Goal: Task Accomplishment & Management: Use online tool/utility

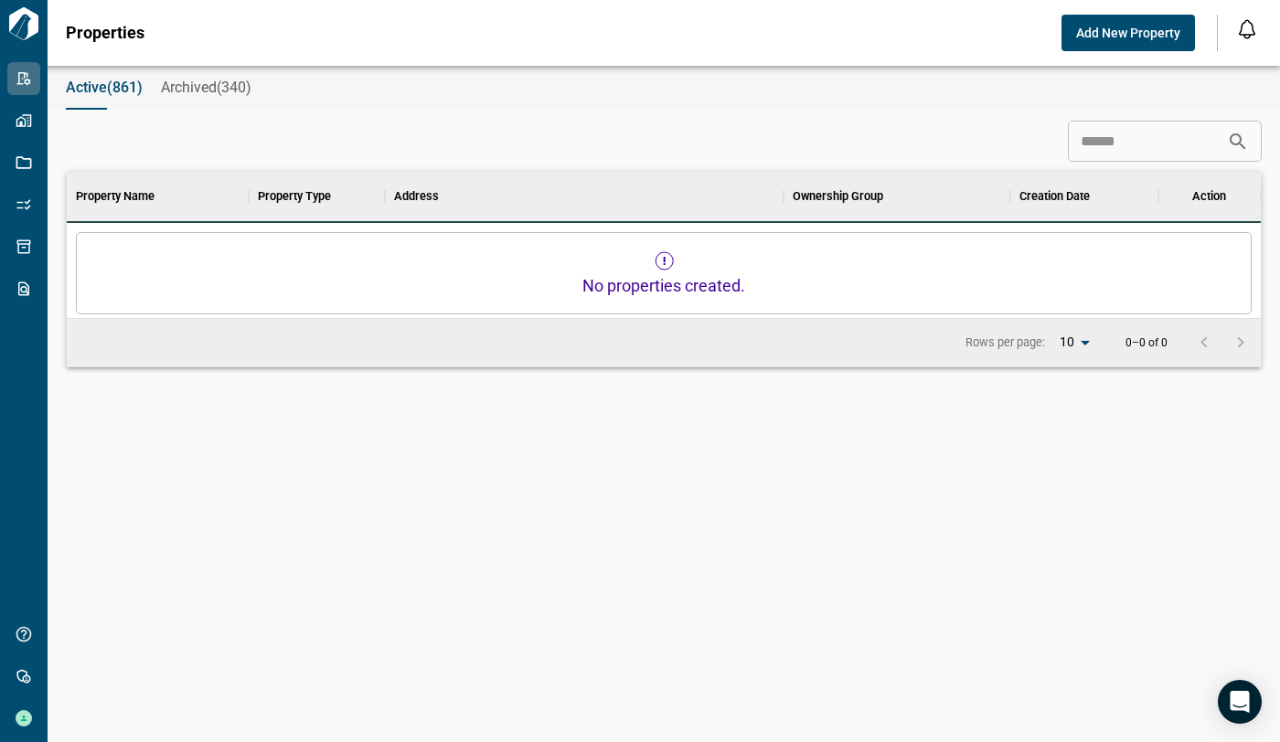
scroll to position [16, 7]
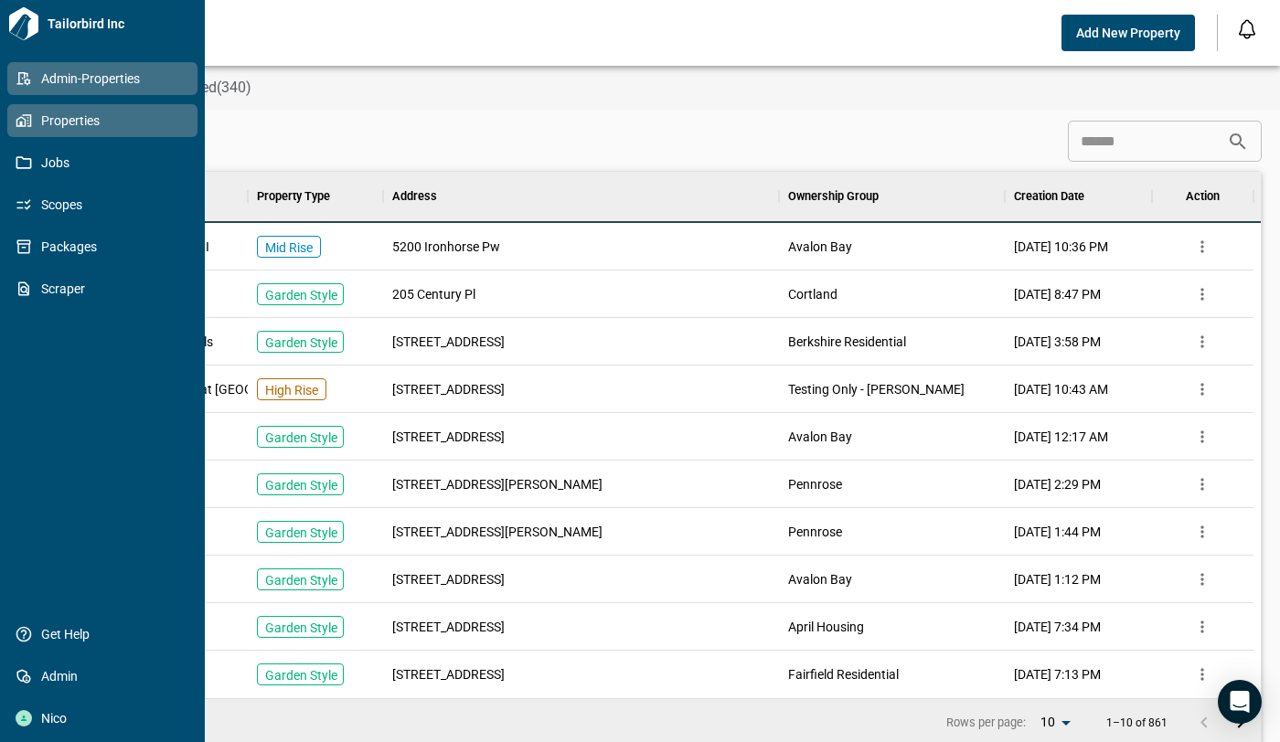
click at [55, 120] on span "Properties" at bounding box center [106, 121] width 148 height 18
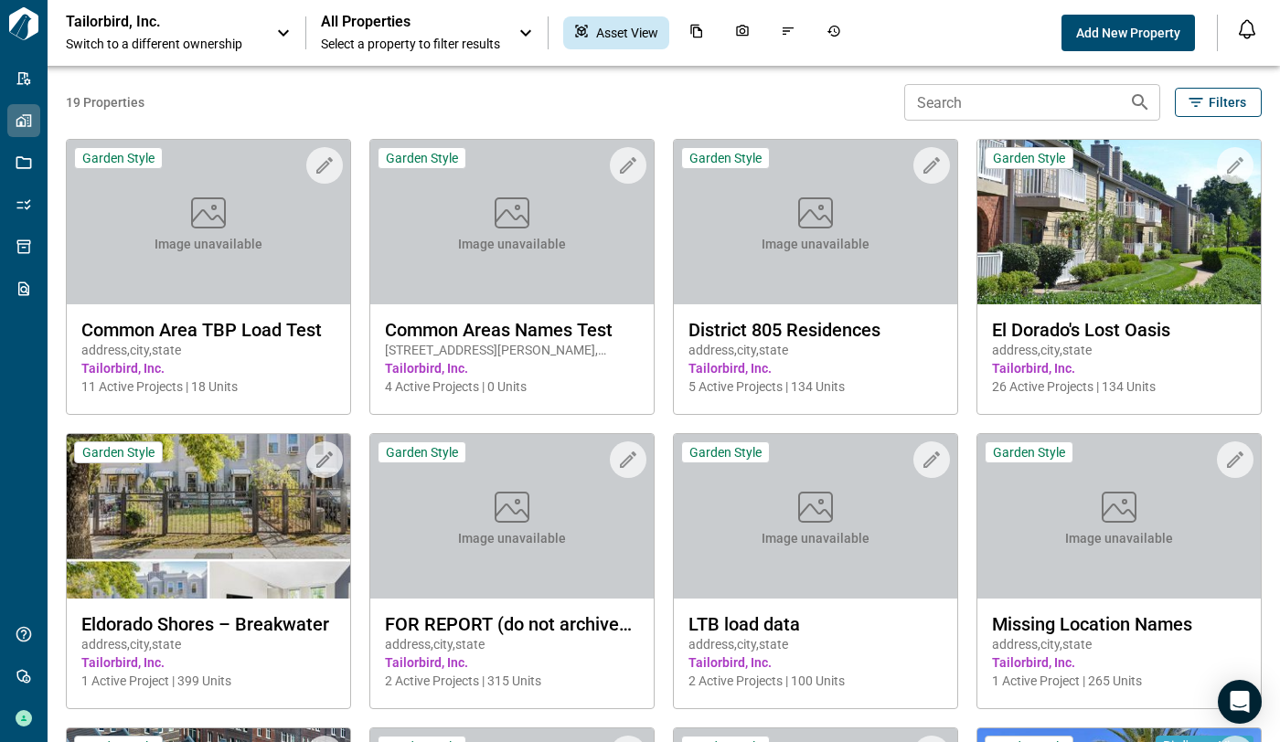
click at [140, 36] on span "Switch to a different ownership" at bounding box center [162, 44] width 192 height 18
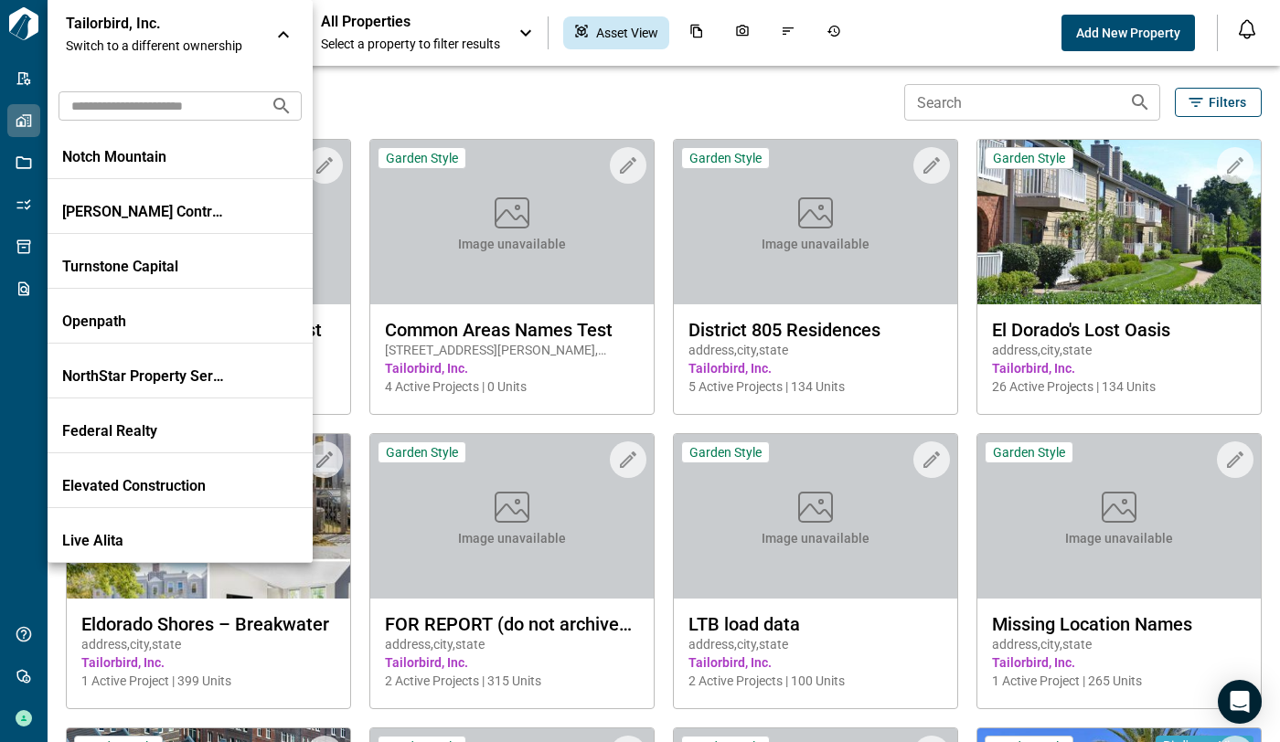
click at [174, 100] on input "text" at bounding box center [157, 106] width 197 height 34
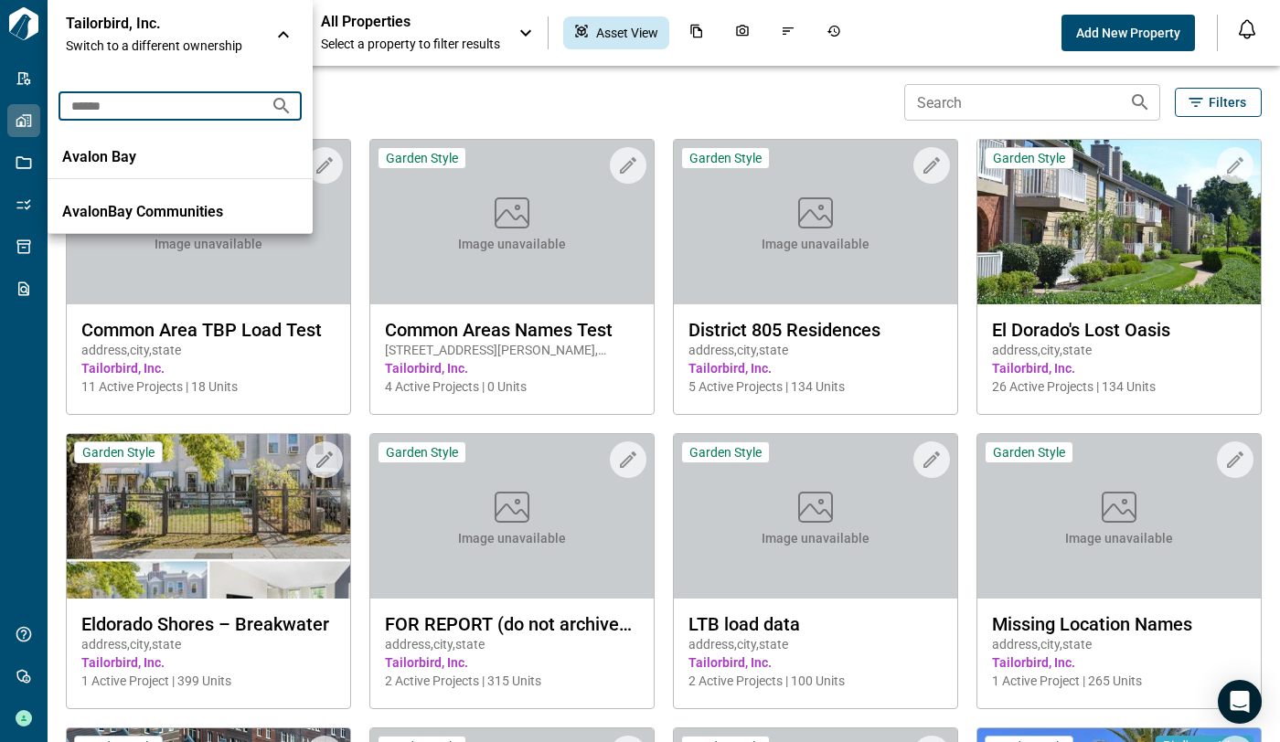
drag, startPoint x: 195, startPoint y: 108, endPoint x: -77, endPoint y: 130, distance: 272.4
click at [0, 130] on html "Tailorbird Inc Admin-Properties Properties Jobs Scopes Packages Scraper Get Hel…" at bounding box center [640, 371] width 1280 height 742
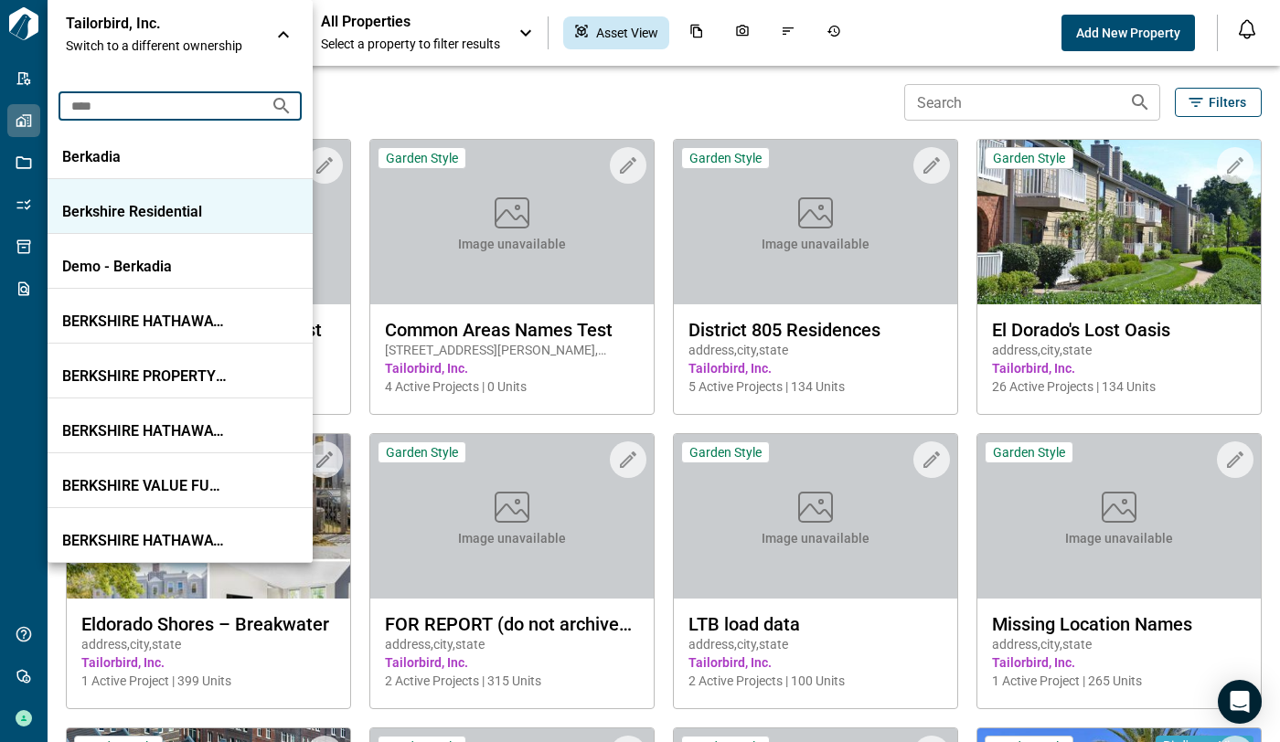
type input "****"
click at [190, 197] on li "Berkshire Residential" at bounding box center [180, 206] width 265 height 55
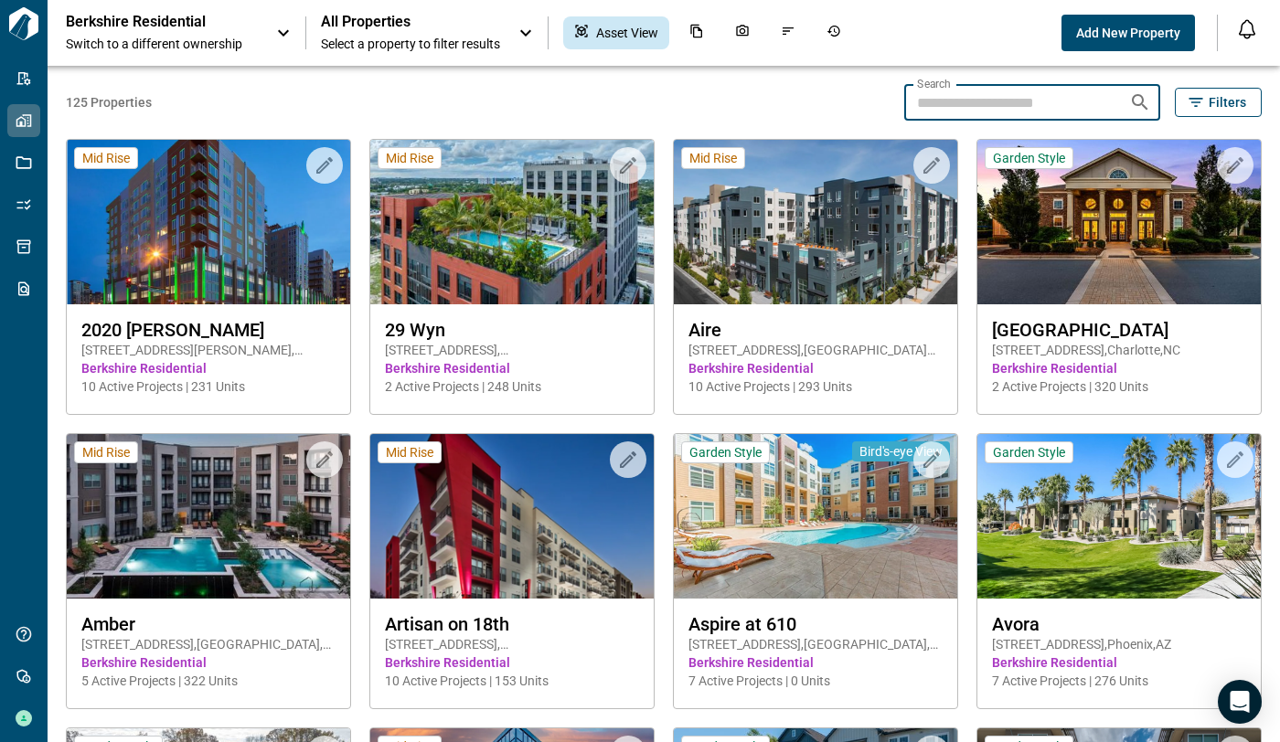
click at [1005, 114] on input "Search" at bounding box center [1009, 102] width 210 height 37
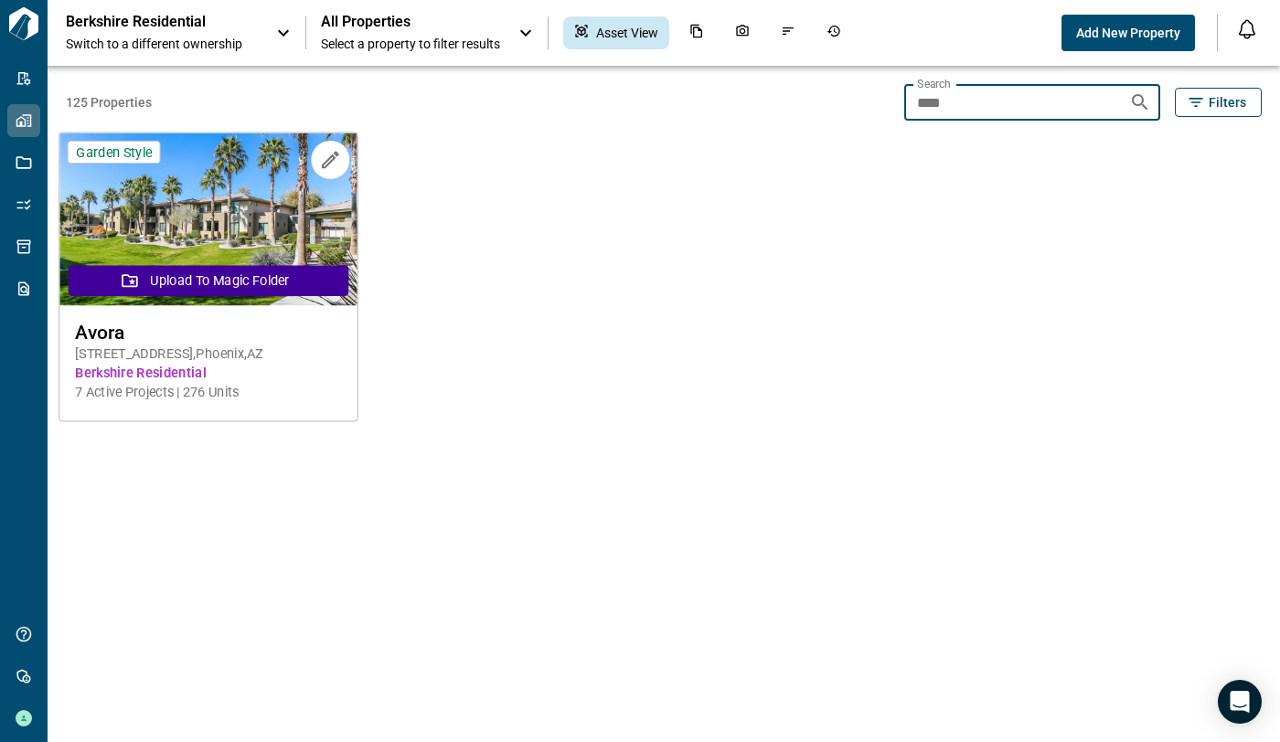
type input "****"
click at [95, 328] on span "Avora" at bounding box center [208, 332] width 267 height 23
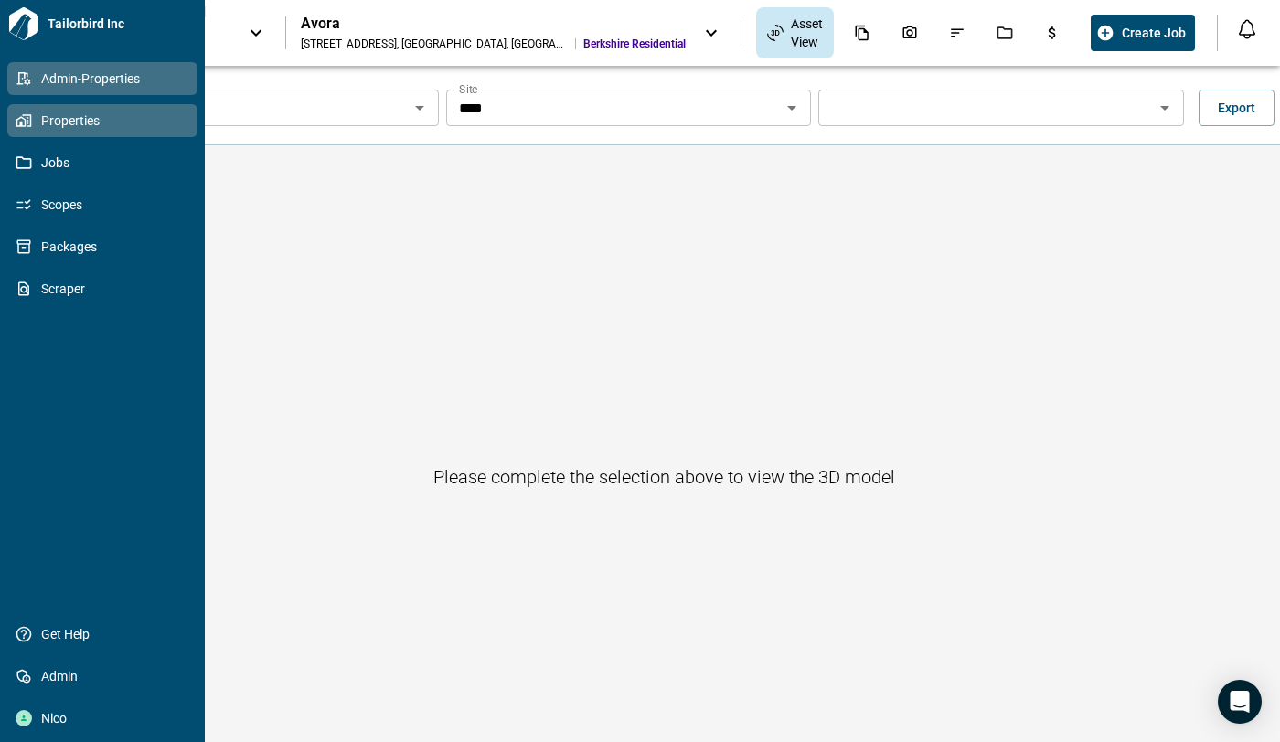
click at [57, 78] on span "Admin-Properties" at bounding box center [106, 78] width 148 height 18
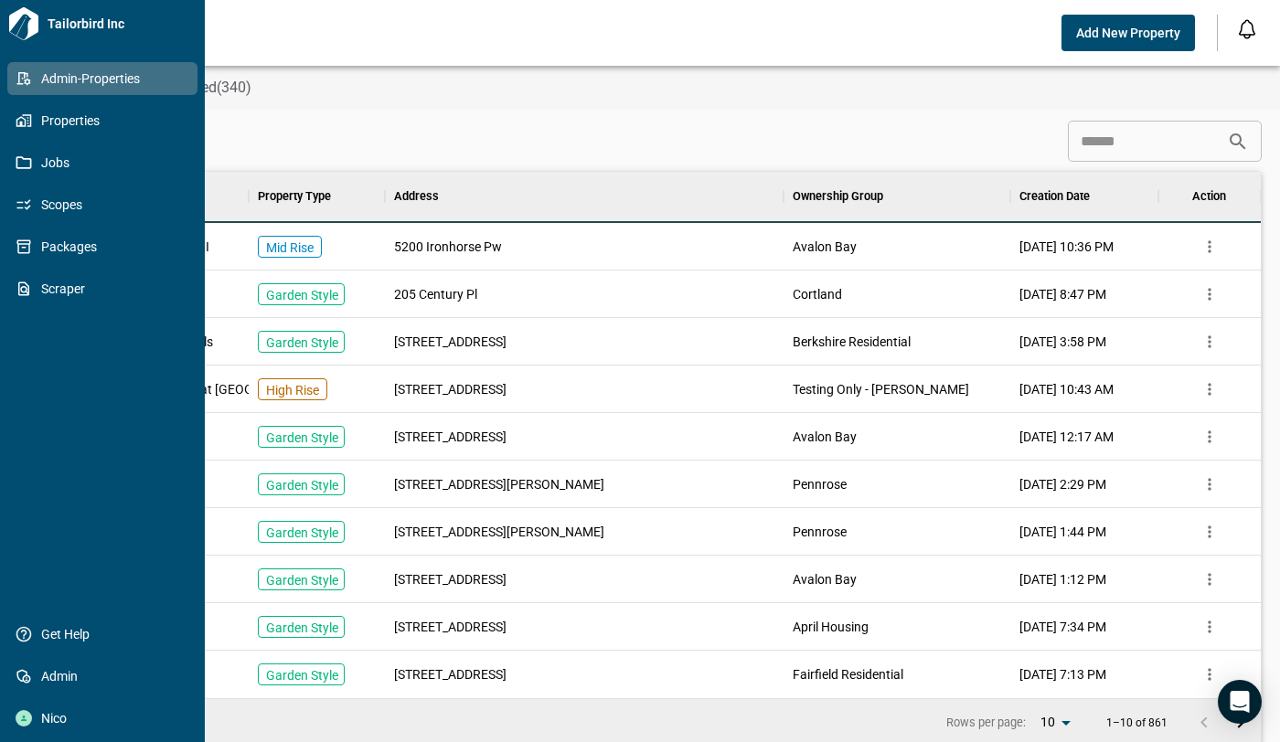
scroll to position [511, 1178]
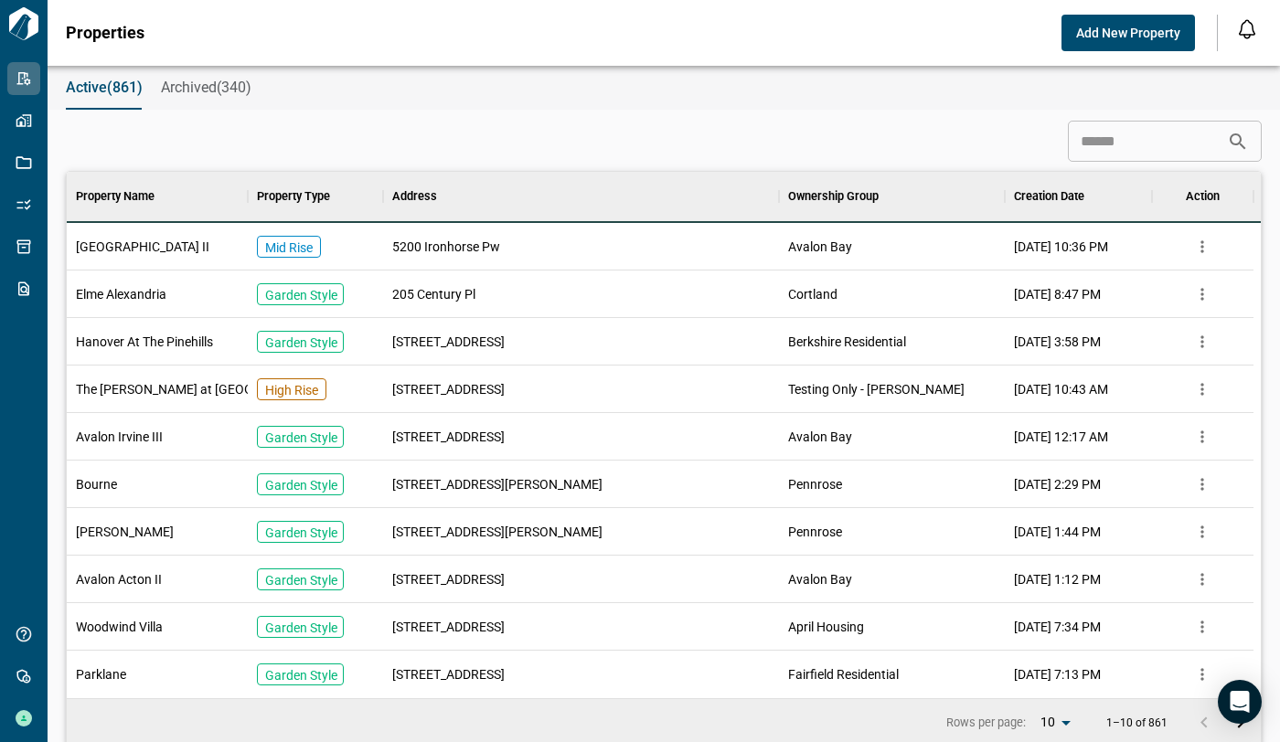
drag, startPoint x: 1108, startPoint y: 154, endPoint x: 1151, endPoint y: 108, distance: 62.7
click at [1093, 154] on input at bounding box center [1147, 141] width 159 height 37
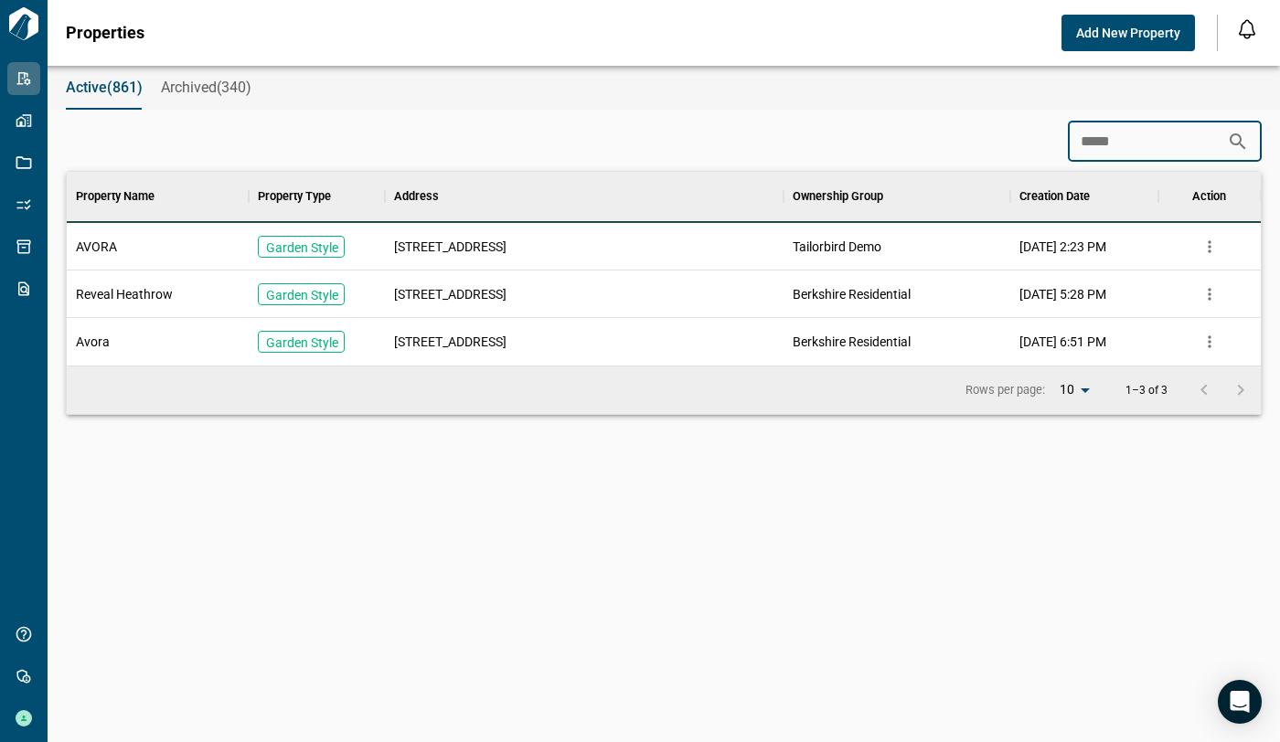
scroll to position [131, 1186]
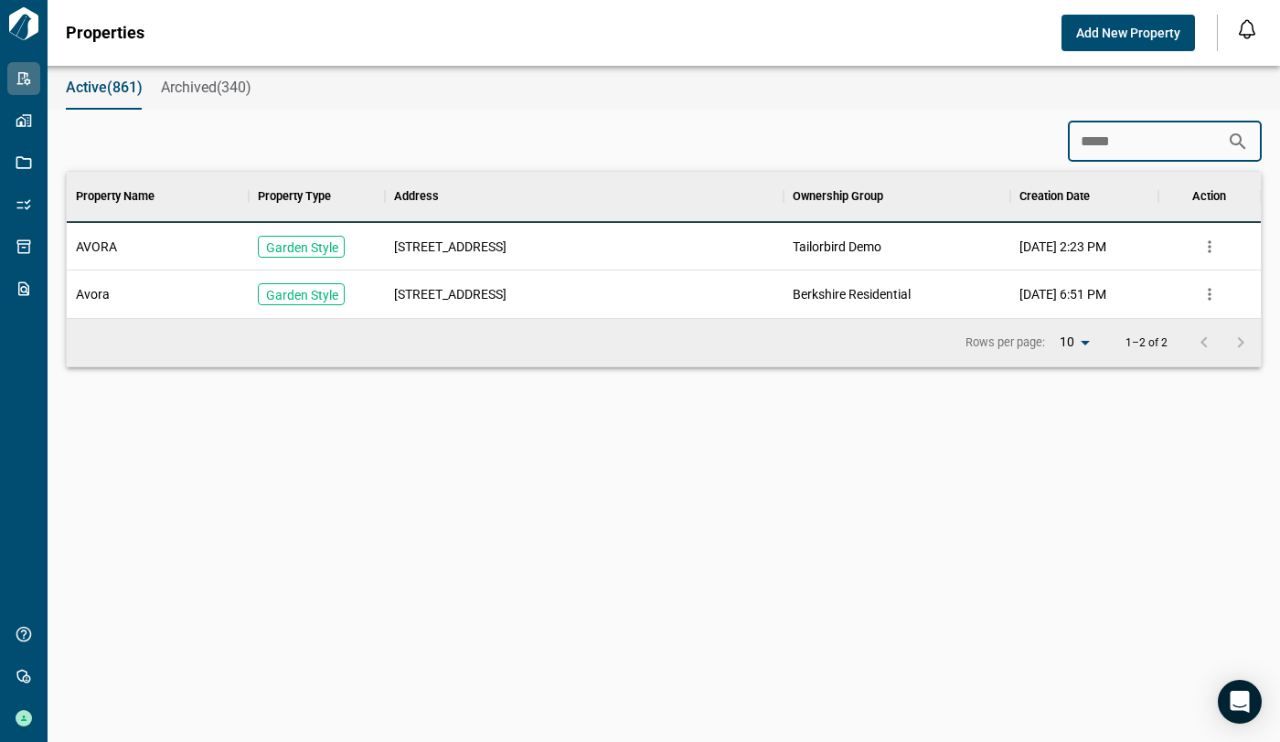
type input "*****"
click at [463, 296] on span "[STREET_ADDRESS]" at bounding box center [450, 294] width 112 height 18
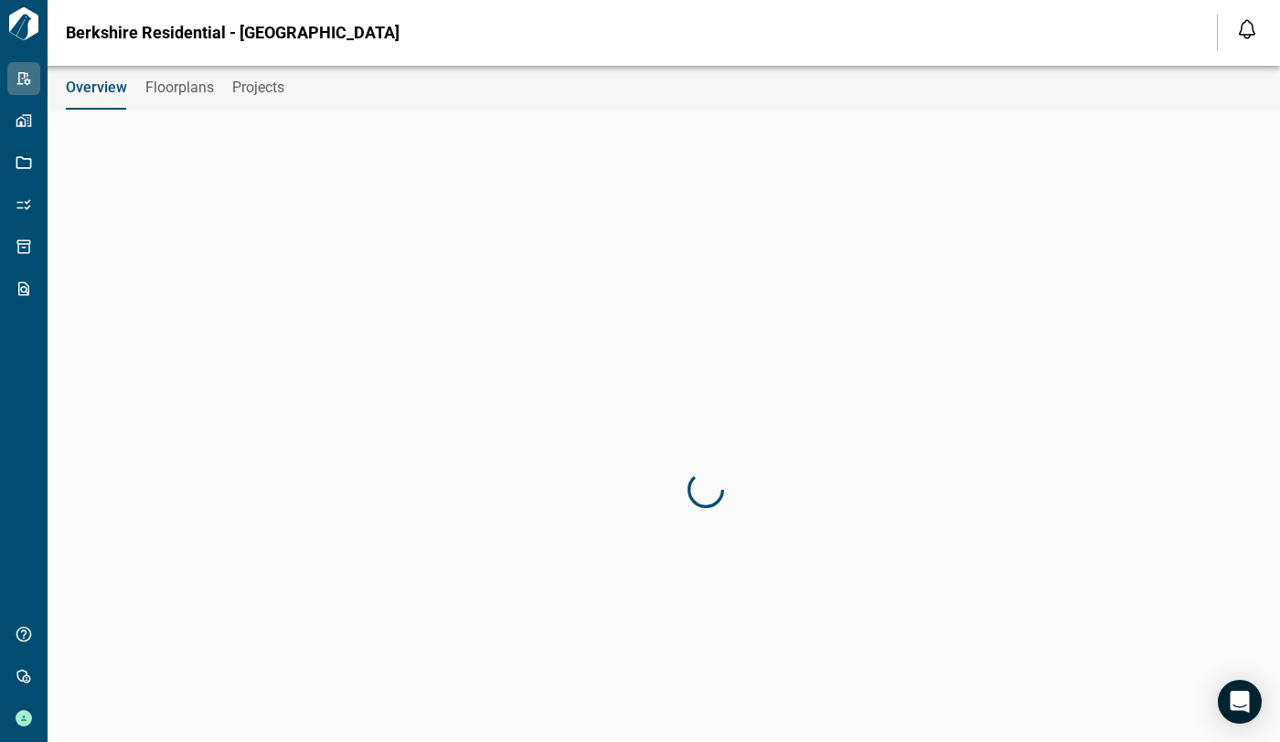
type input "**********"
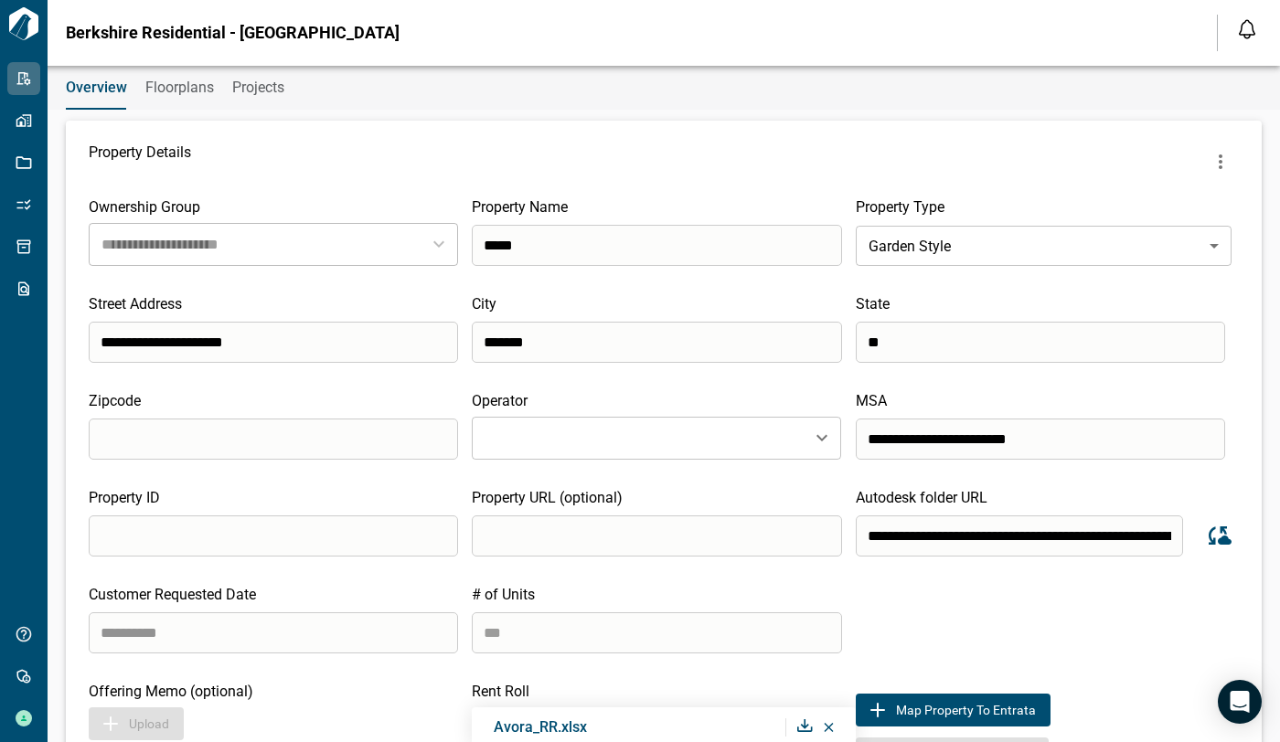
click at [177, 88] on span "Floorplans" at bounding box center [179, 88] width 69 height 18
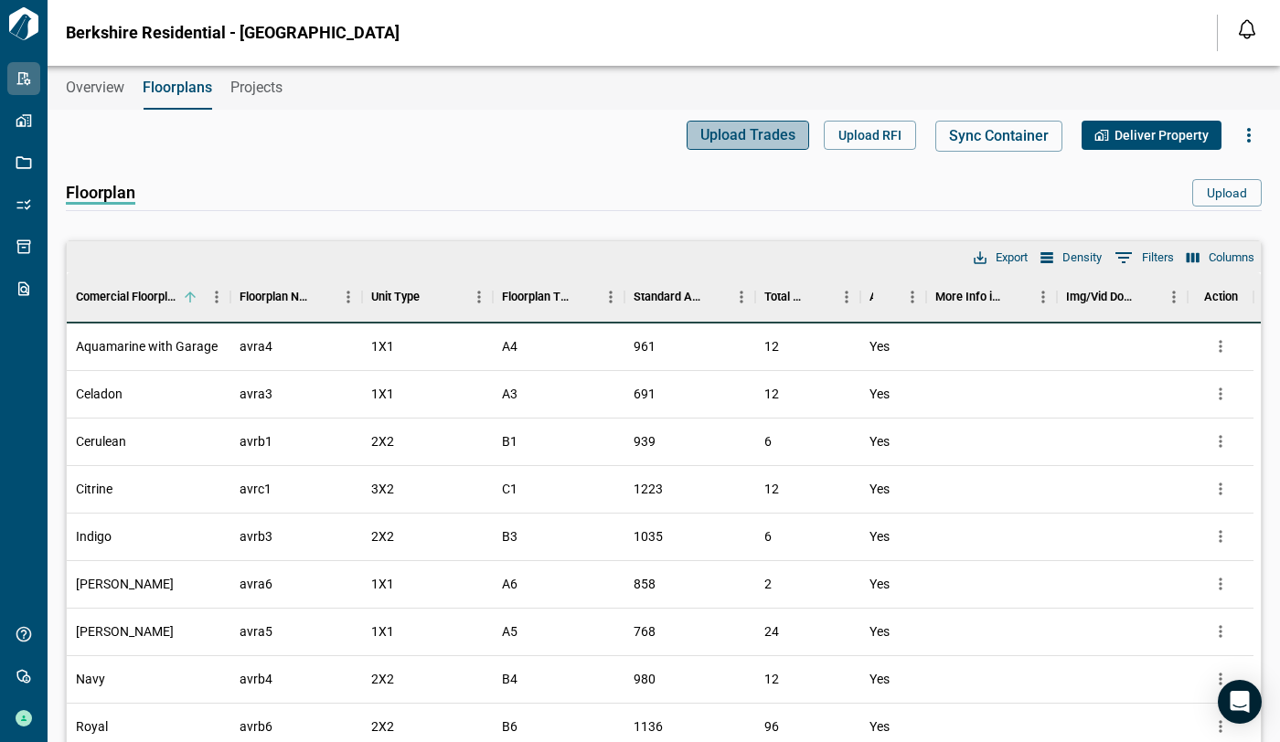
click at [761, 128] on span "Upload Trades" at bounding box center [747, 135] width 95 height 18
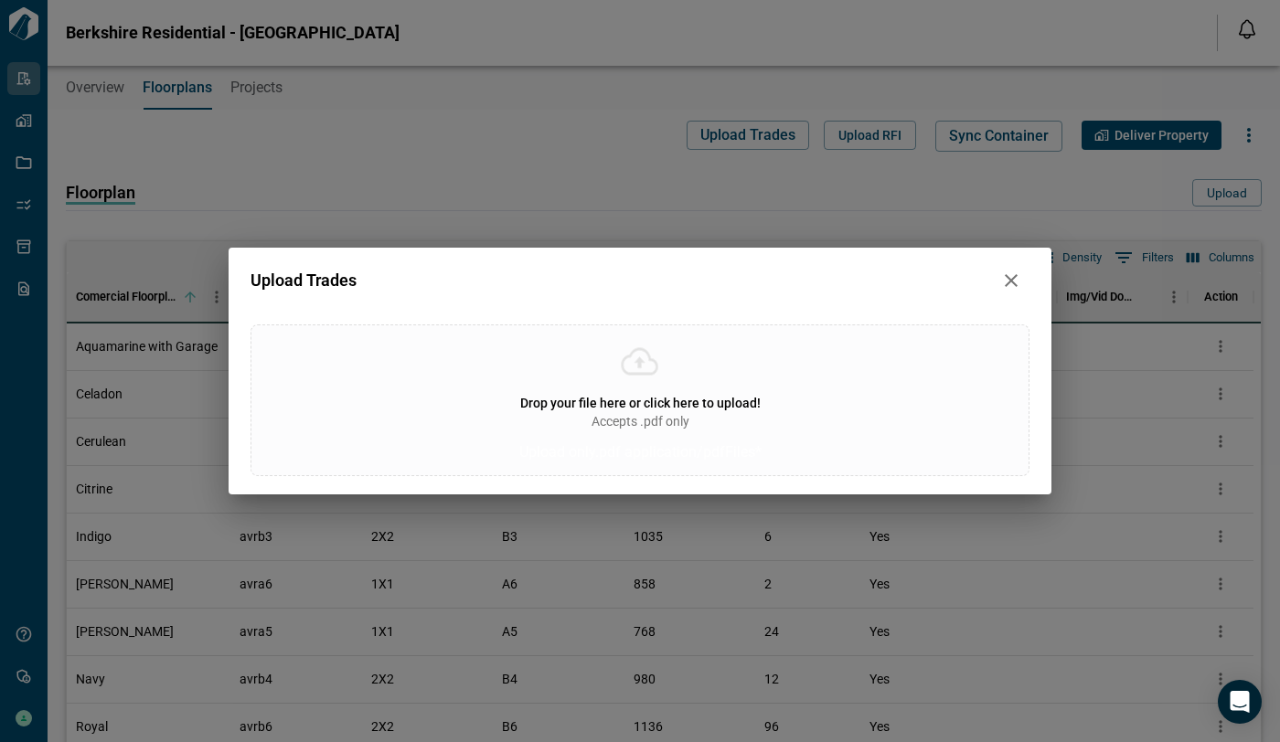
click at [1009, 279] on icon "button" at bounding box center [1011, 280] width 13 height 13
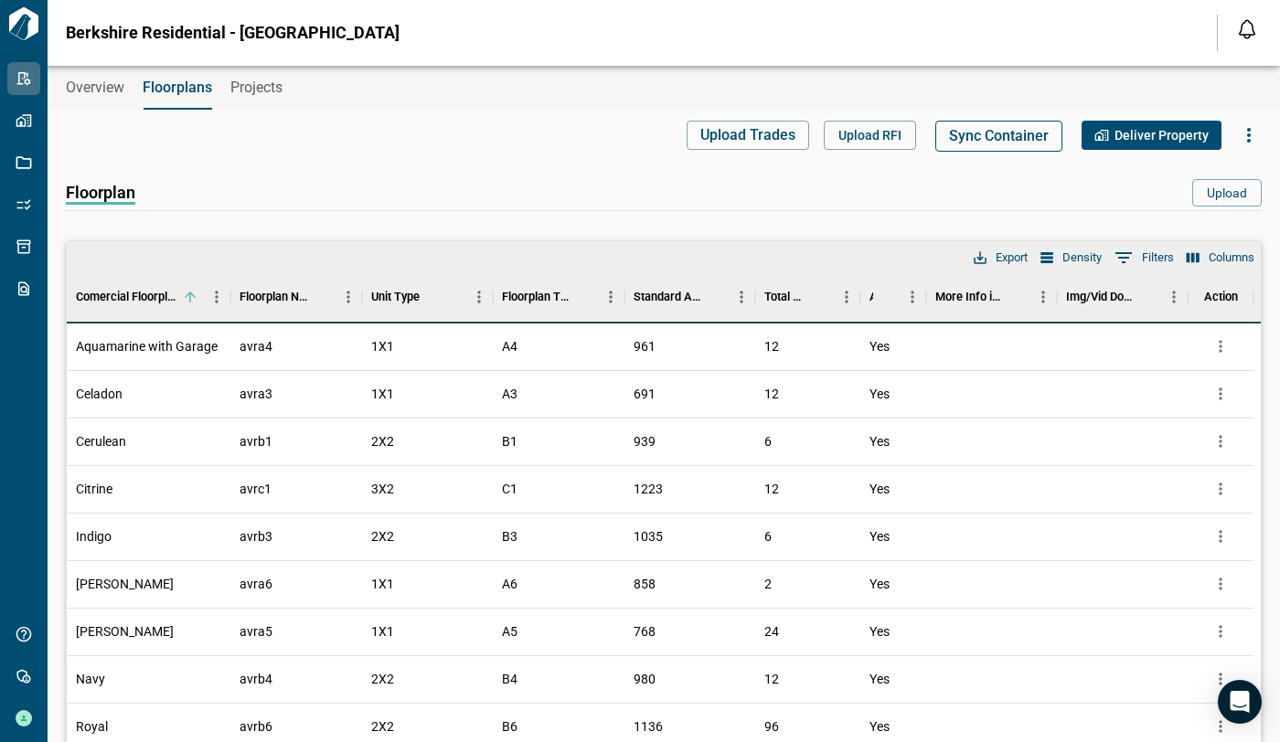
click at [1014, 140] on span "Sync Container" at bounding box center [999, 136] width 100 height 18
click at [1017, 181] on div "Floorplan Upload" at bounding box center [664, 194] width 1196 height 31
click at [1093, 187] on button "Upload" at bounding box center [1226, 192] width 69 height 27
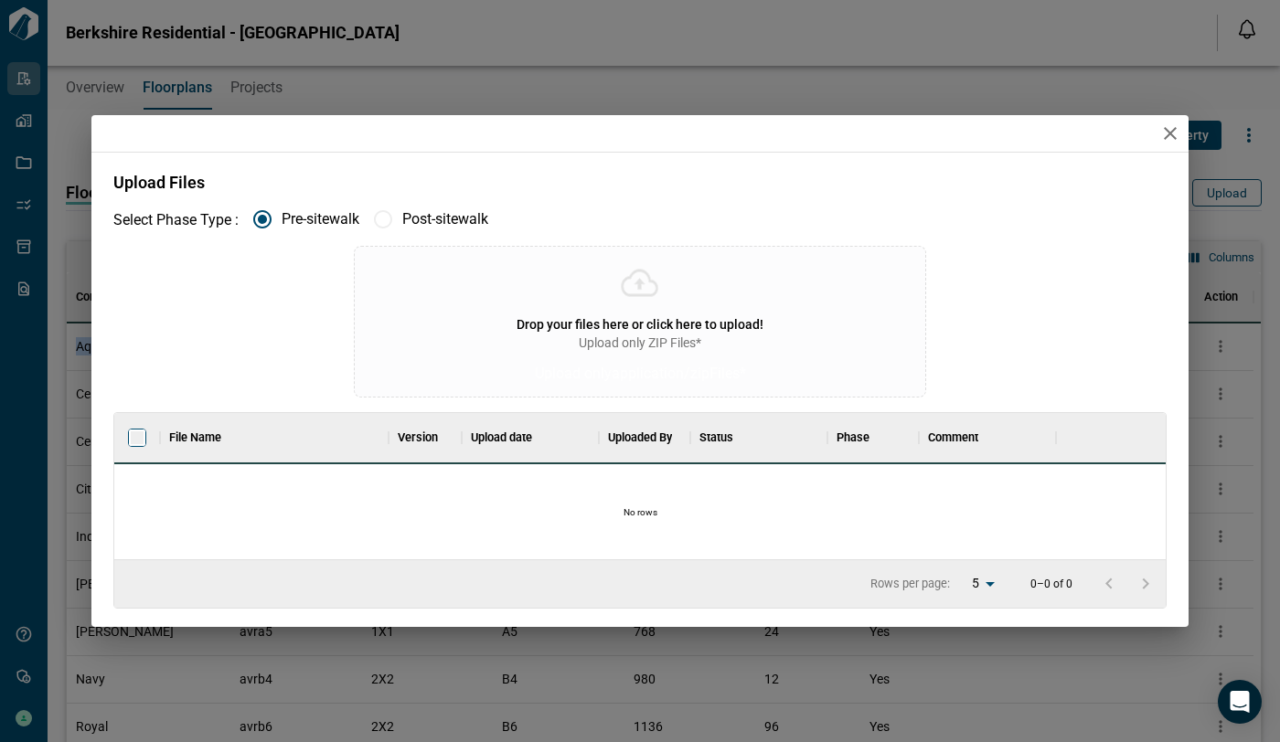
scroll to position [131, 1044]
click at [1093, 141] on icon "button" at bounding box center [1170, 133] width 22 height 22
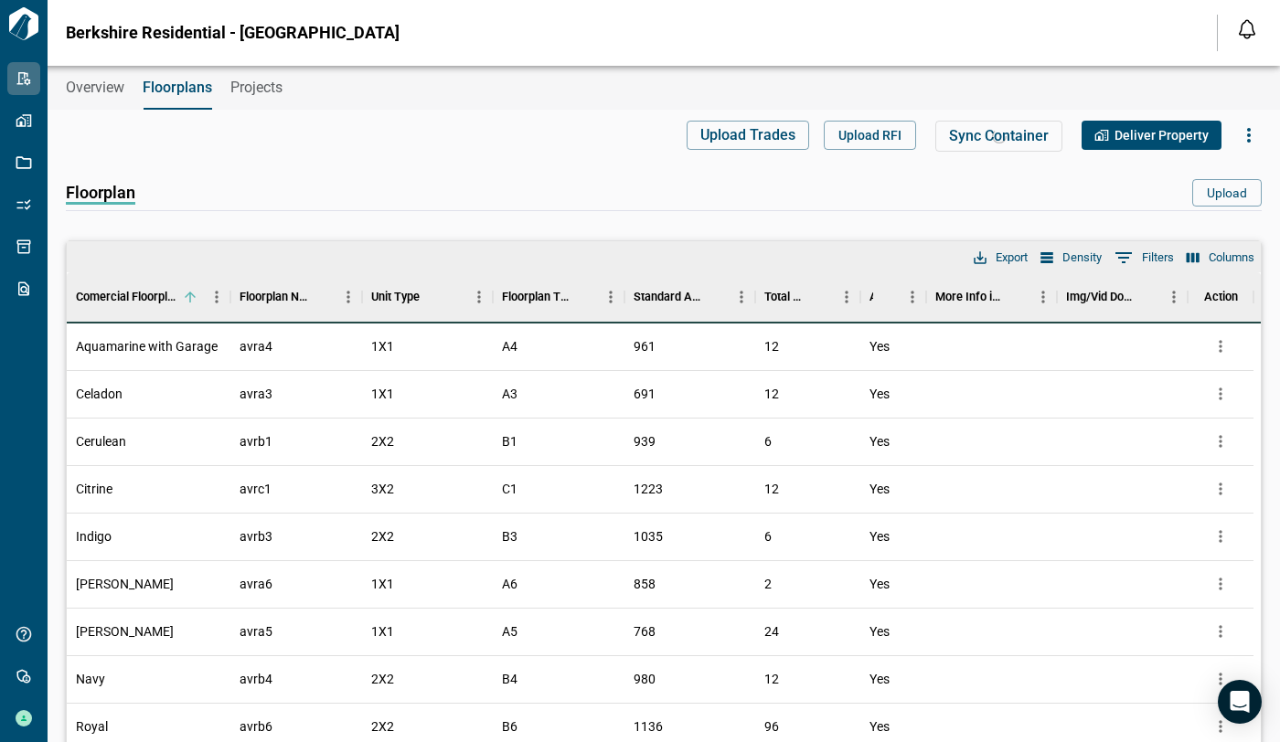
click at [912, 187] on div "Floorplan Upload" at bounding box center [664, 194] width 1196 height 31
